Goal: Entertainment & Leisure: Consume media (video, audio)

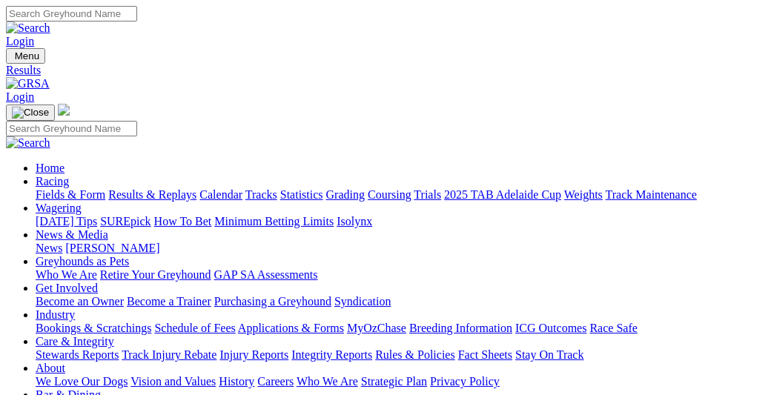
scroll to position [74, 0]
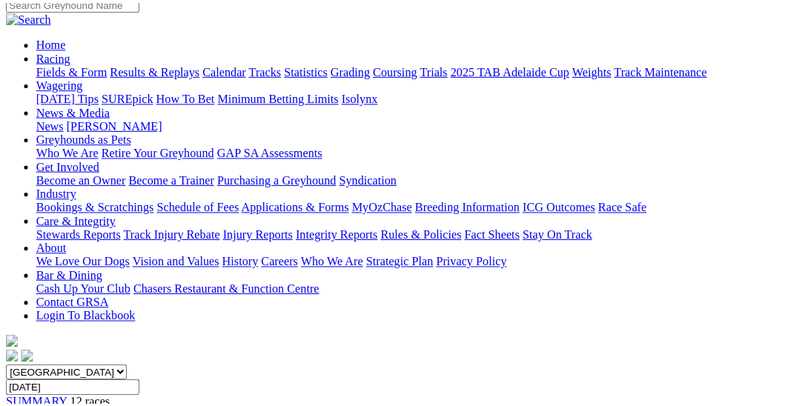
scroll to position [148, 0]
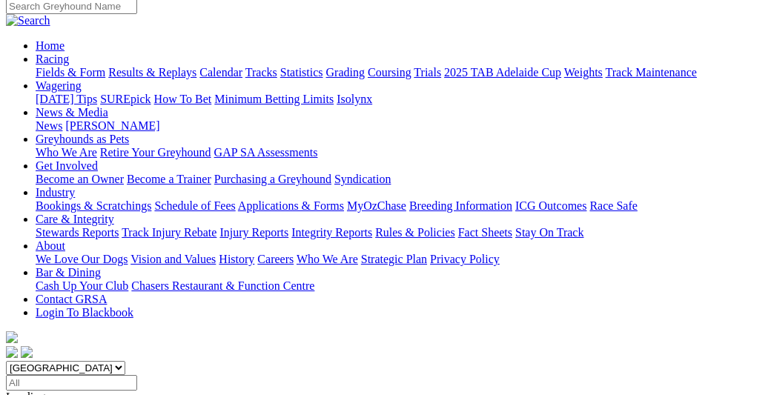
scroll to position [148, 0]
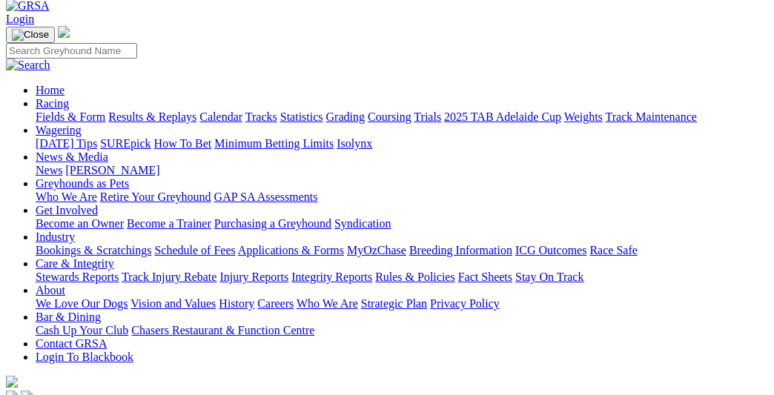
scroll to position [74, 0]
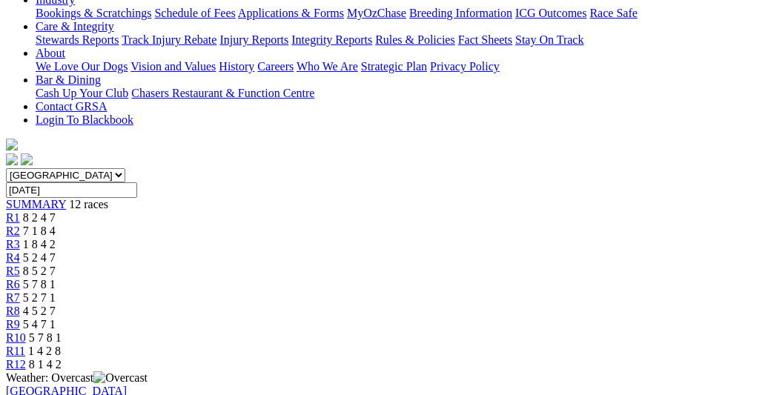
scroll to position [297, 0]
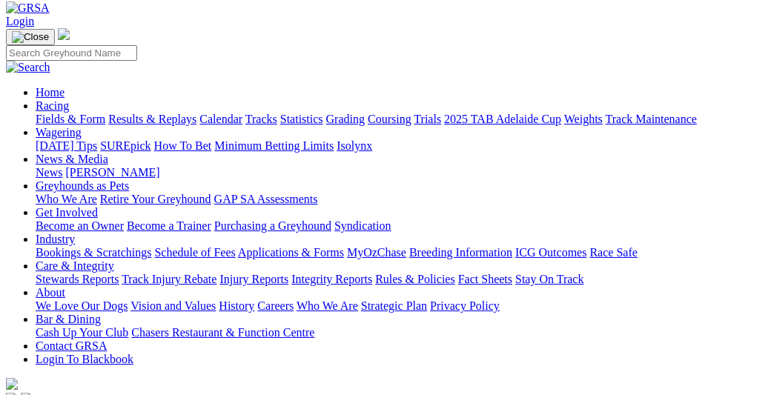
scroll to position [74, 0]
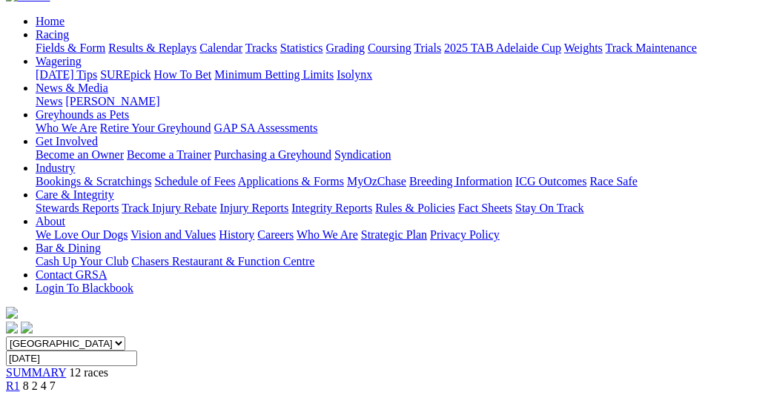
scroll to position [148, 0]
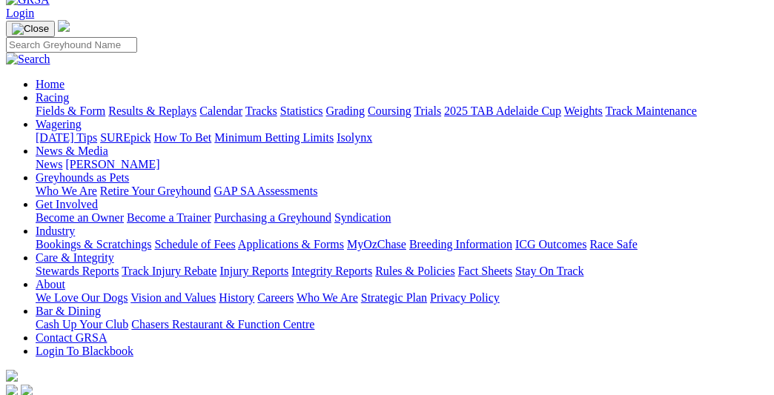
scroll to position [0, 0]
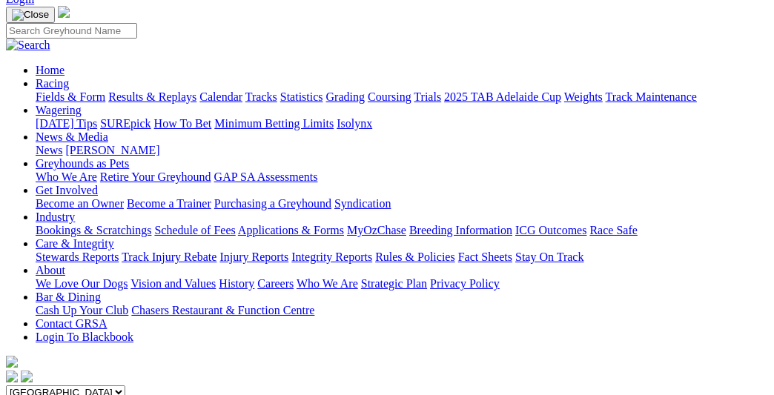
scroll to position [74, 0]
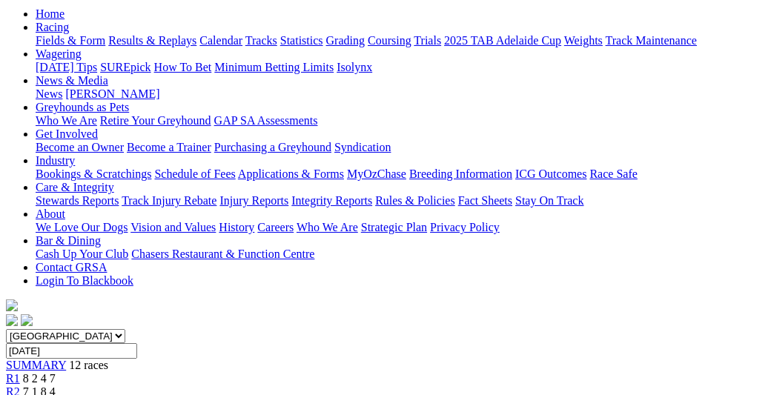
scroll to position [74, 0]
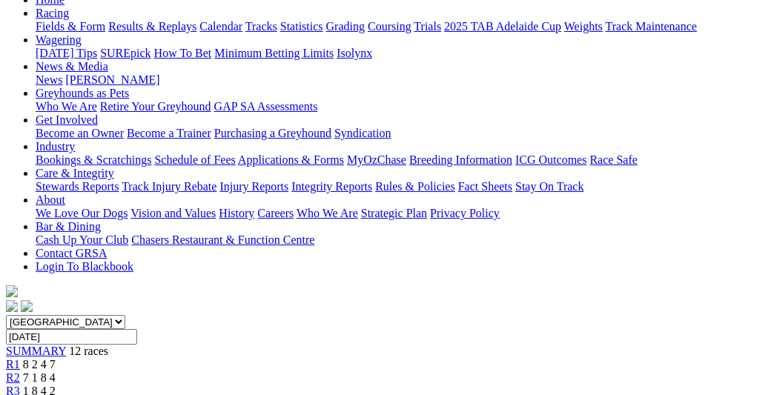
scroll to position [148, 0]
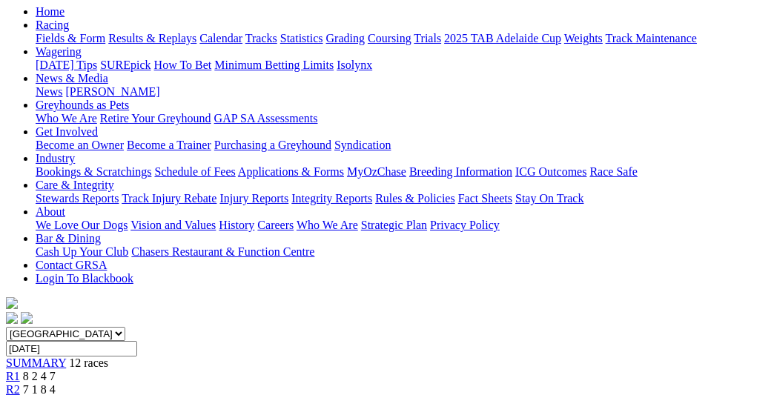
scroll to position [223, 0]
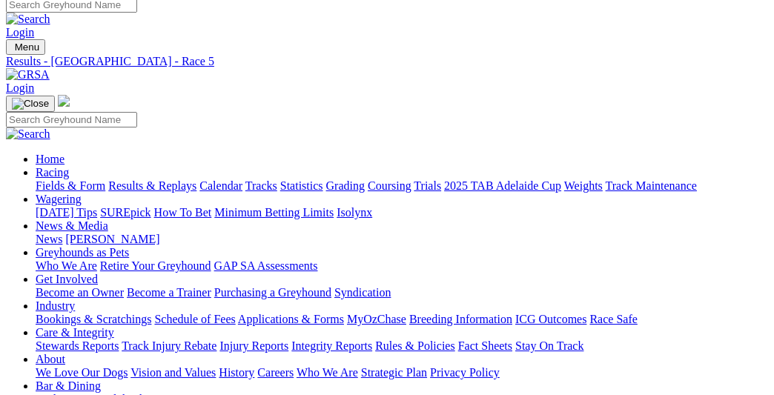
scroll to position [0, 0]
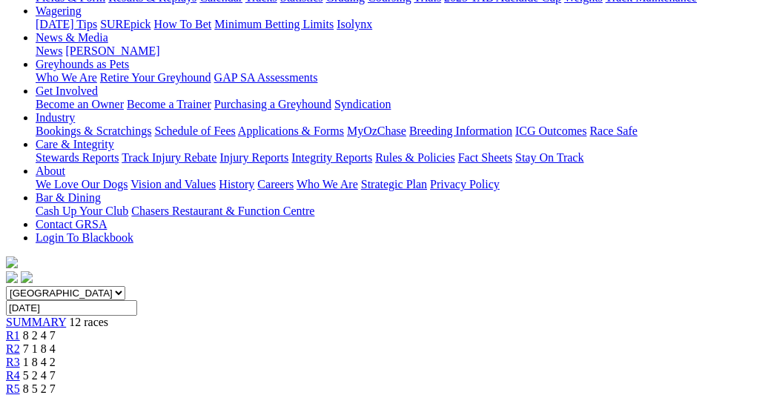
scroll to position [148, 0]
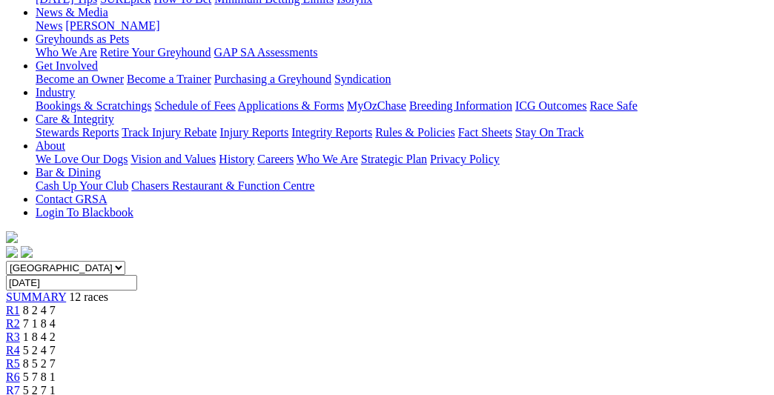
scroll to position [297, 0]
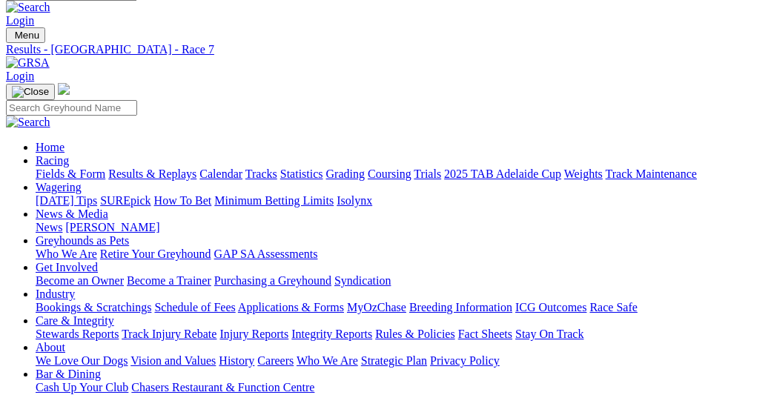
scroll to position [0, 0]
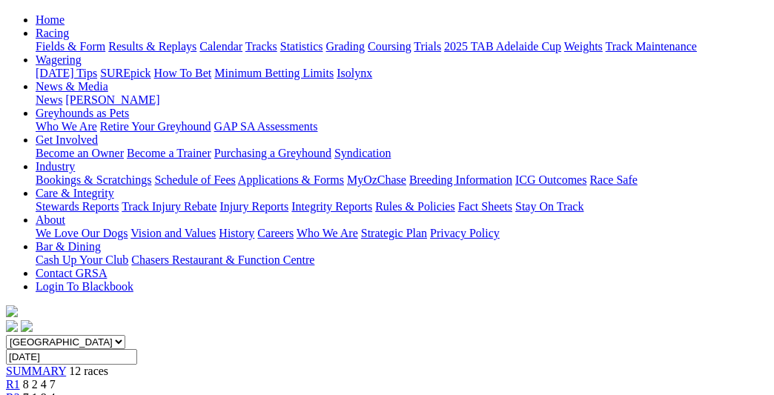
scroll to position [74, 0]
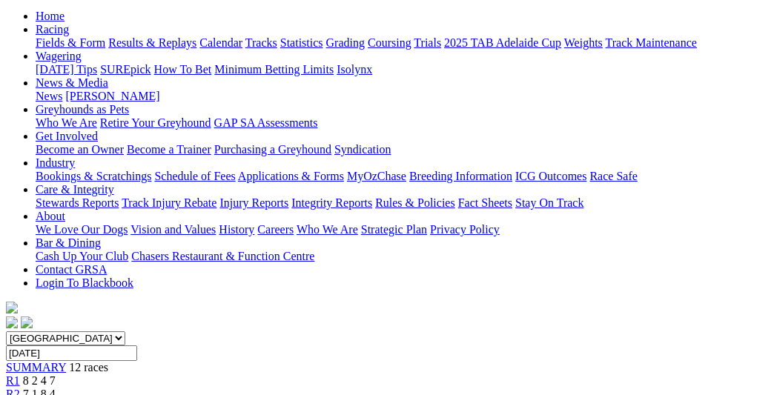
scroll to position [148, 0]
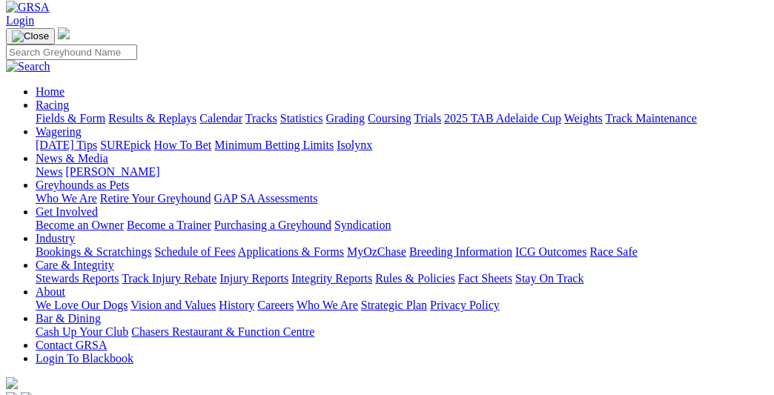
scroll to position [74, 0]
